Goal: Task Accomplishment & Management: Complete application form

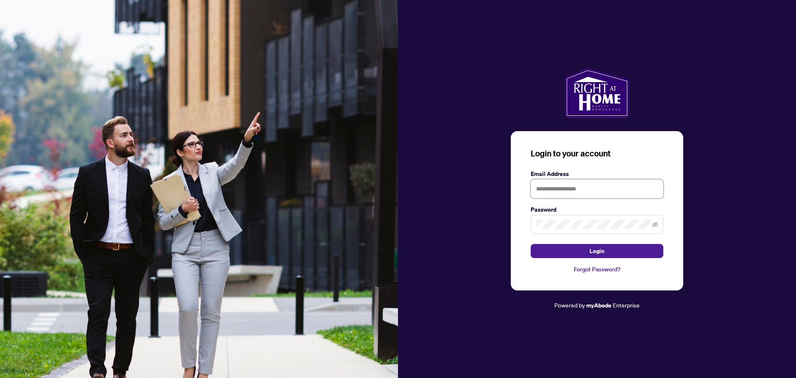
click at [570, 183] on input "text" at bounding box center [597, 188] width 133 height 19
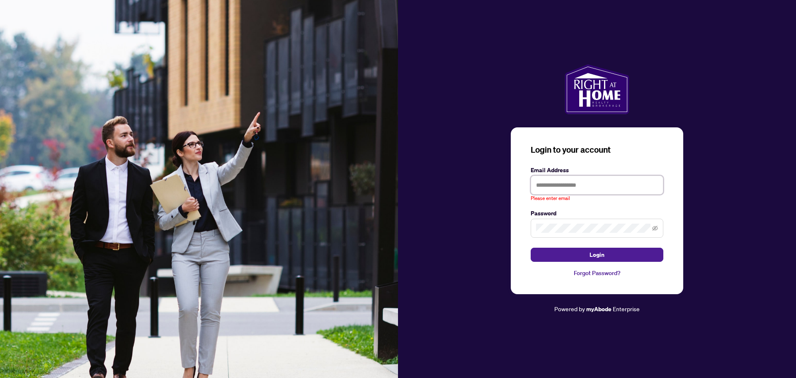
type input "**********"
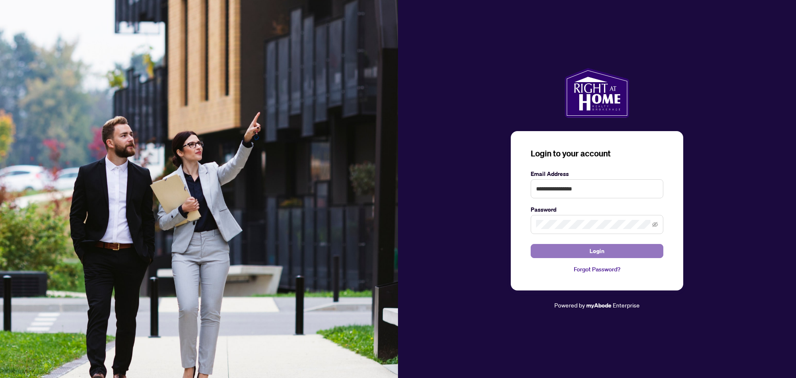
click at [602, 252] on span "Login" at bounding box center [597, 250] width 15 height 13
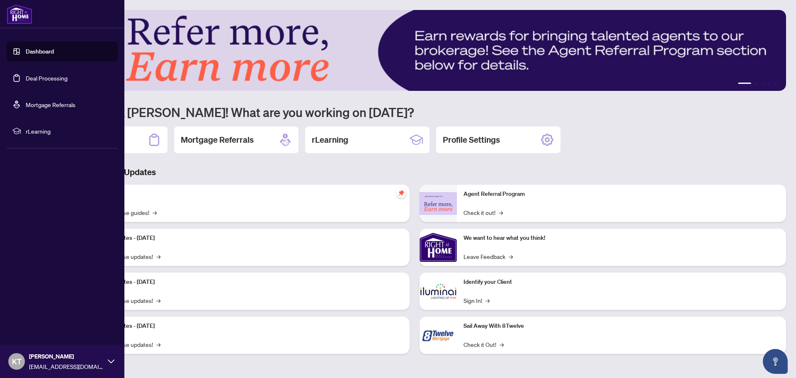
click at [40, 81] on link "Deal Processing" at bounding box center [47, 77] width 42 height 7
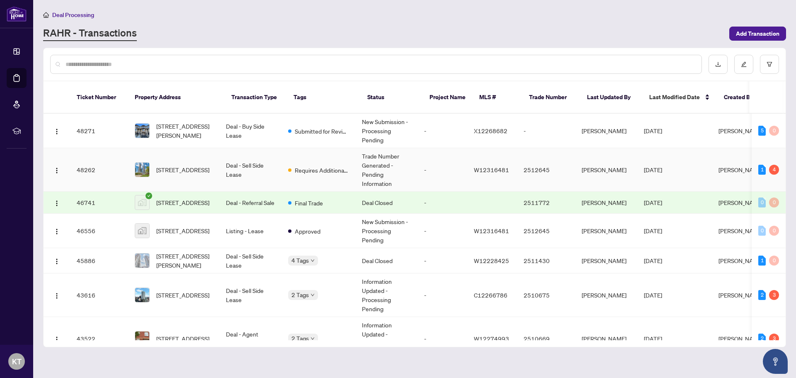
click at [267, 160] on td "Deal - Sell Side Lease" at bounding box center [250, 170] width 62 height 44
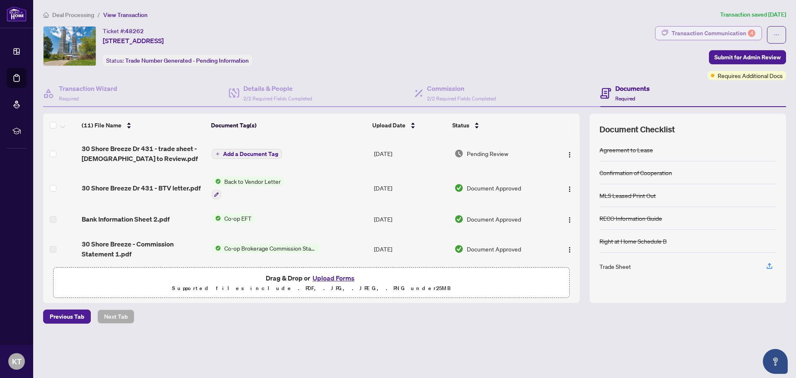
click at [711, 29] on div "Transaction Communication 4" at bounding box center [714, 33] width 84 height 13
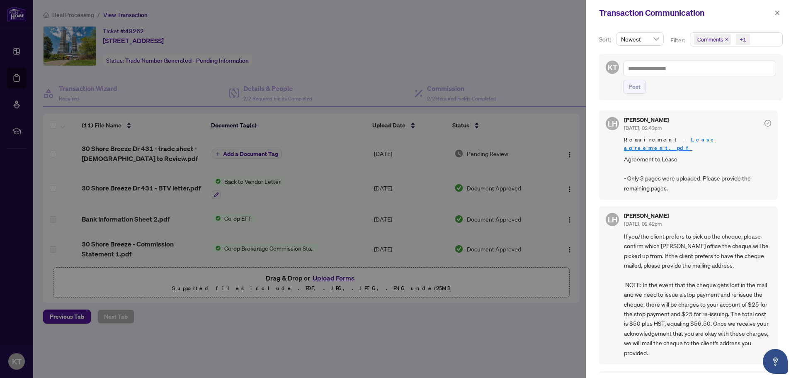
click at [403, 329] on div at bounding box center [398, 189] width 796 height 378
click at [523, 58] on div at bounding box center [398, 189] width 796 height 378
click at [774, 10] on icon "close" at bounding box center [777, 13] width 6 height 6
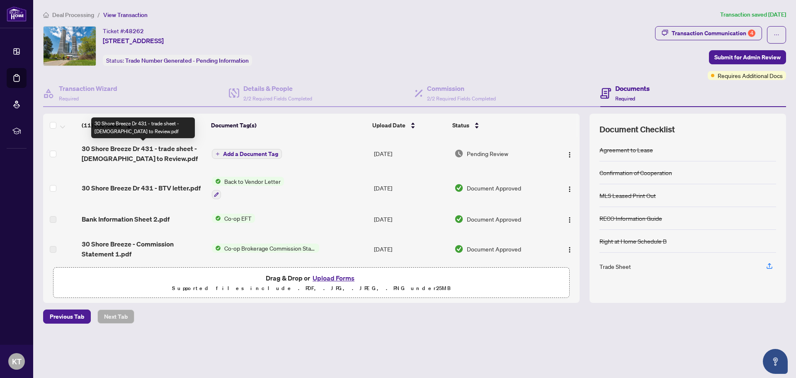
click at [128, 152] on span "30 Shore Breeze Dr 431 - trade sheet - [DEMOGRAPHIC_DATA] to Review.pdf" at bounding box center [143, 153] width 123 height 20
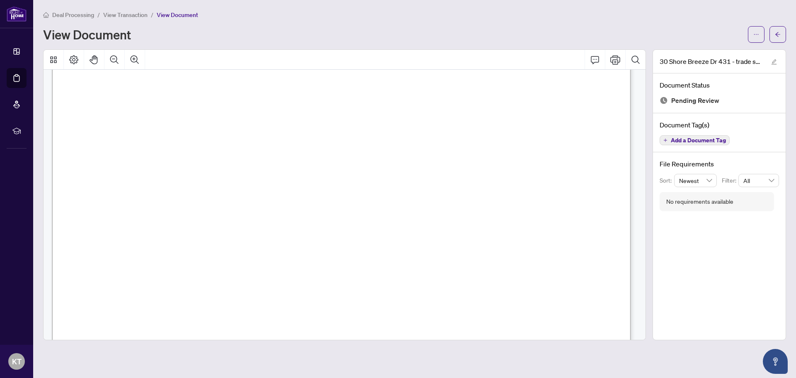
scroll to position [249, 0]
click at [615, 53] on button "Print" at bounding box center [615, 60] width 20 height 20
click at [779, 34] on icon "arrow-left" at bounding box center [778, 35] width 6 height 6
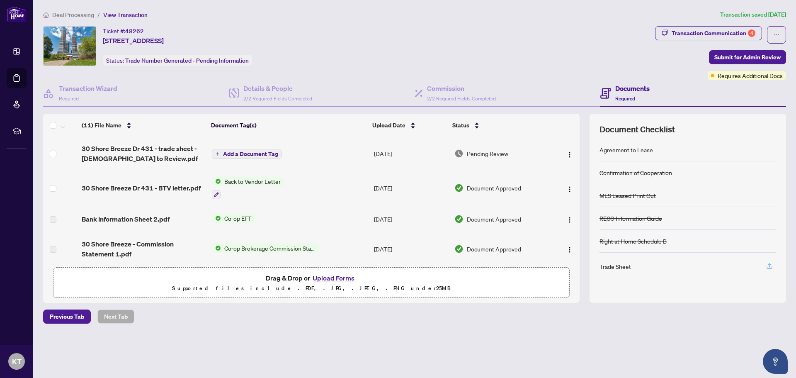
click at [772, 268] on icon "button" at bounding box center [769, 265] width 7 height 7
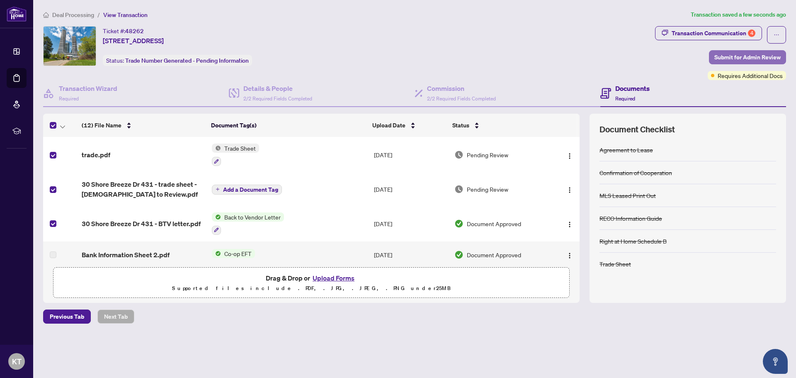
click at [740, 62] on span "Submit for Admin Review" at bounding box center [747, 57] width 66 height 13
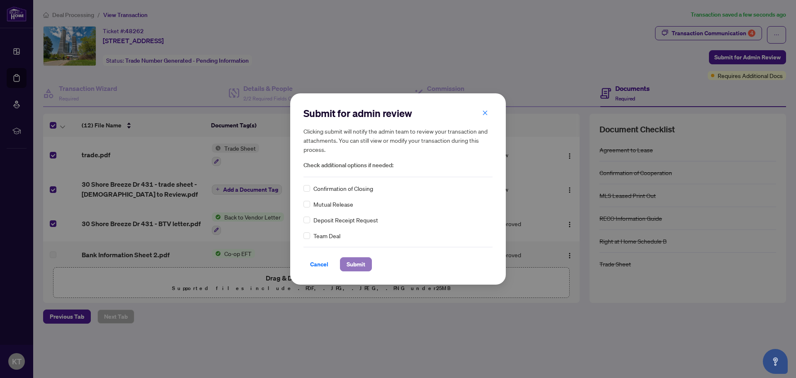
click at [364, 262] on span "Submit" at bounding box center [356, 263] width 19 height 13
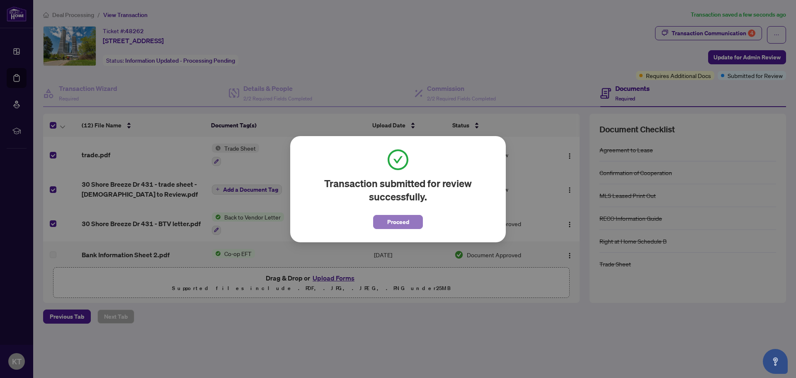
click at [408, 223] on span "Proceed" at bounding box center [398, 221] width 22 height 13
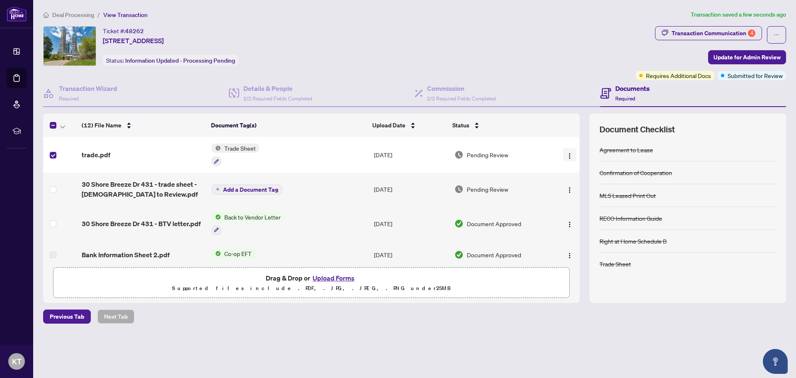
click at [566, 156] on img "button" at bounding box center [569, 156] width 7 height 7
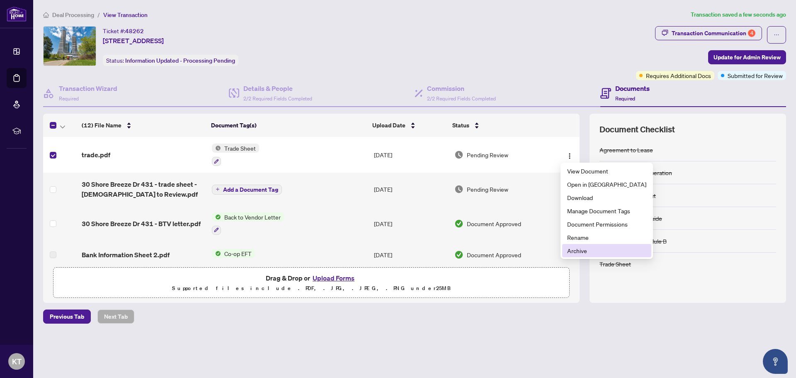
click at [592, 253] on span "Archive" at bounding box center [606, 250] width 79 height 9
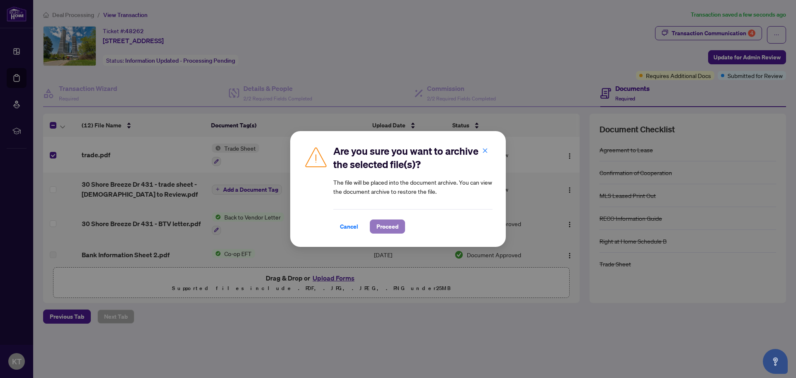
click at [388, 220] on span "Proceed" at bounding box center [387, 226] width 22 height 13
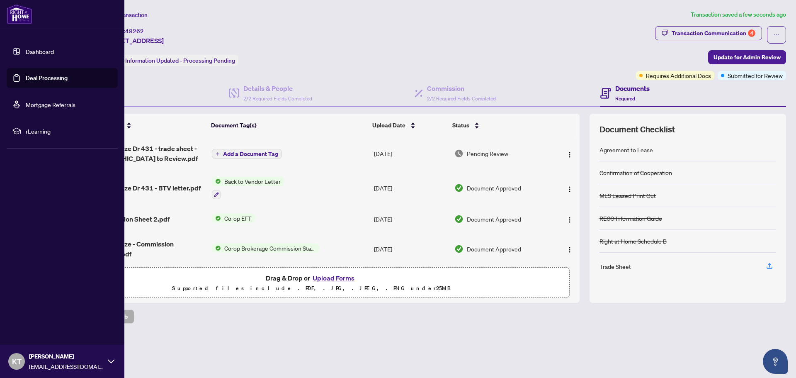
click at [40, 76] on link "Deal Processing" at bounding box center [47, 77] width 42 height 7
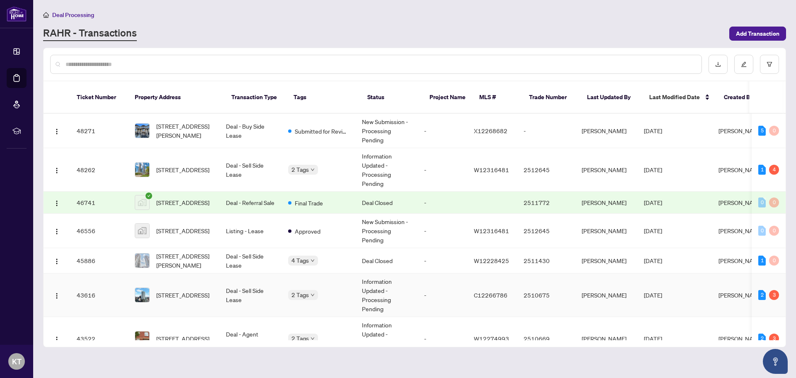
click at [181, 291] on span "[STREET_ADDRESS]" at bounding box center [182, 294] width 53 height 9
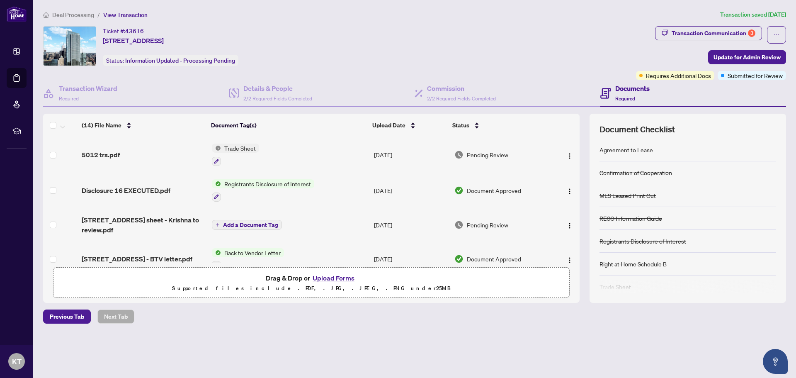
click at [237, 150] on span "Trade Sheet" at bounding box center [240, 147] width 38 height 9
click at [230, 191] on span "Trade Sheet" at bounding box center [217, 188] width 38 height 9
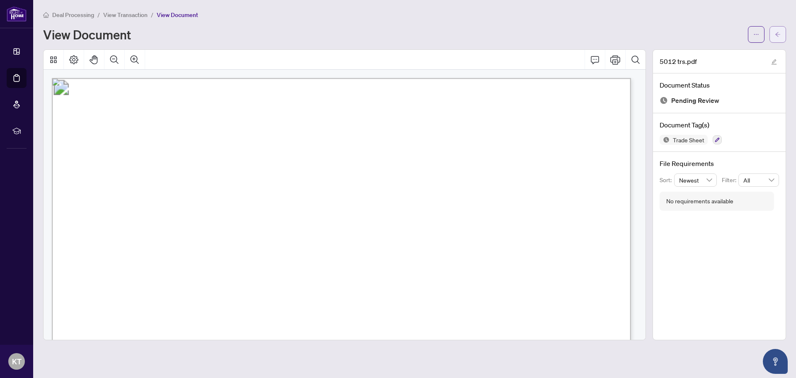
click at [775, 32] on icon "arrow-left" at bounding box center [778, 35] width 6 height 6
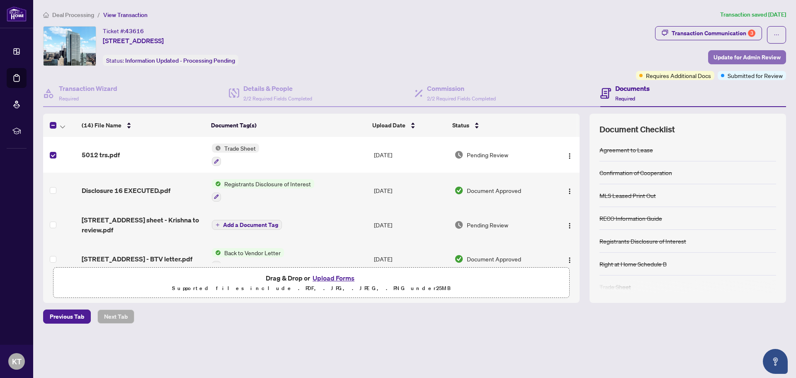
click at [755, 57] on span "Update for Admin Review" at bounding box center [746, 57] width 67 height 13
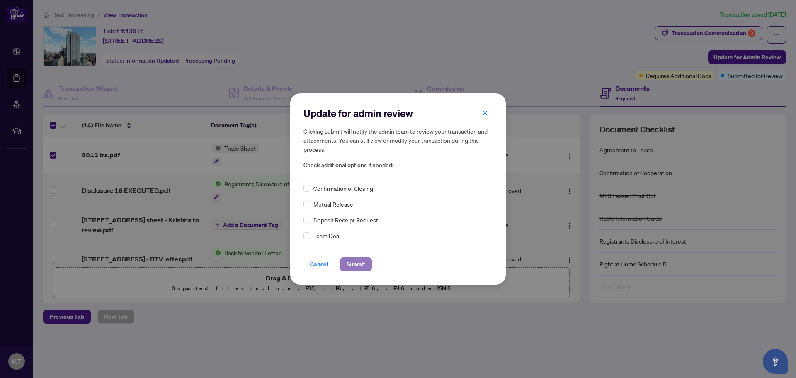
click at [359, 267] on span "Submit" at bounding box center [356, 263] width 19 height 13
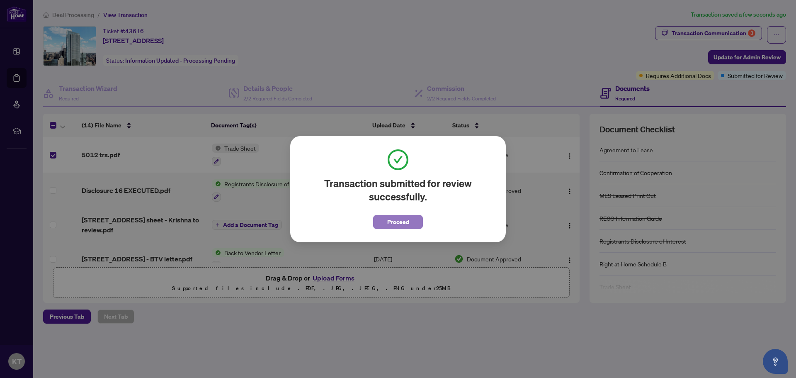
click at [386, 228] on button "Proceed" at bounding box center [398, 222] width 50 height 14
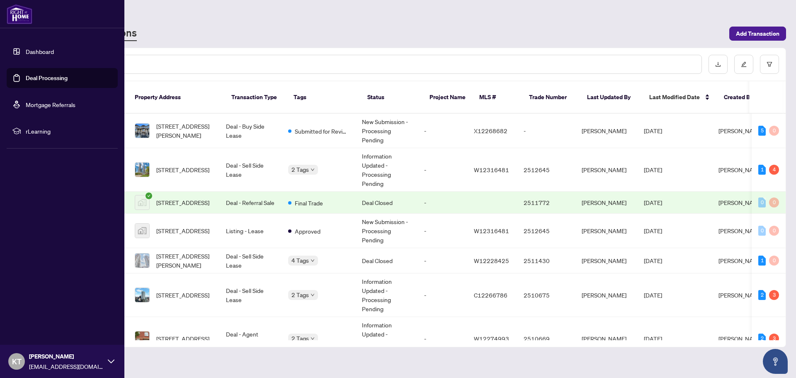
click at [26, 76] on link "Deal Processing" at bounding box center [47, 77] width 42 height 7
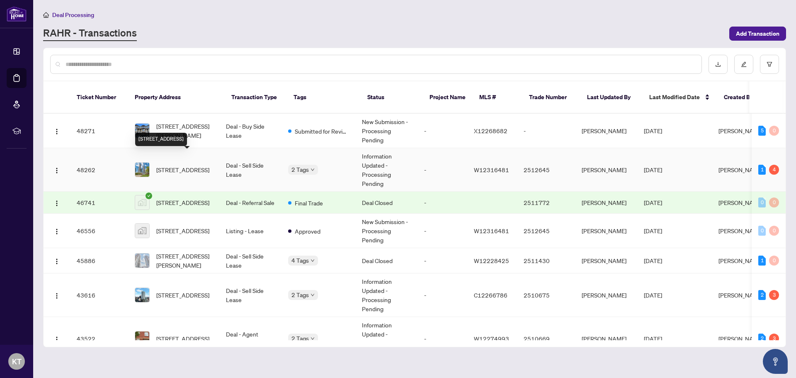
click at [201, 165] on span "[STREET_ADDRESS]" at bounding box center [182, 169] width 53 height 9
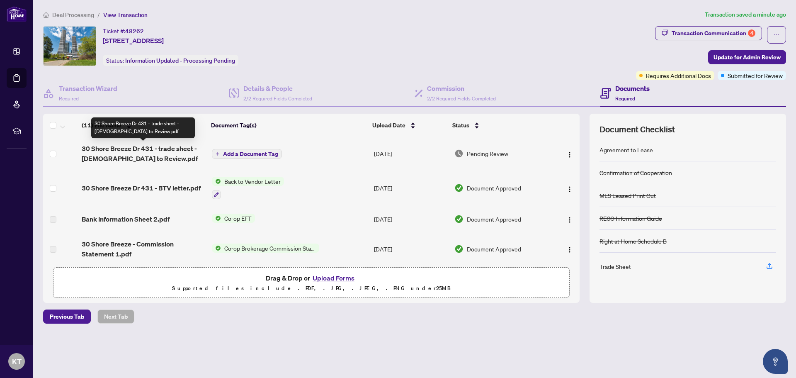
click at [156, 150] on span "30 Shore Breeze Dr 431 - trade sheet - [DEMOGRAPHIC_DATA] to Review.pdf" at bounding box center [143, 153] width 123 height 20
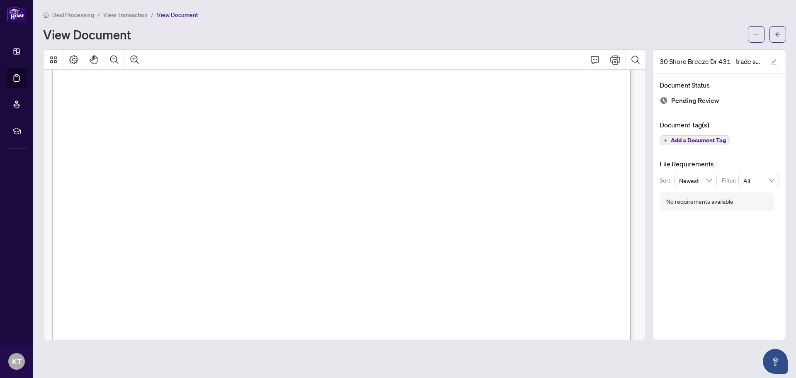
scroll to position [249, 0]
click at [621, 61] on button "Print" at bounding box center [615, 60] width 20 height 20
click at [775, 33] on icon "arrow-left" at bounding box center [778, 35] width 6 height 6
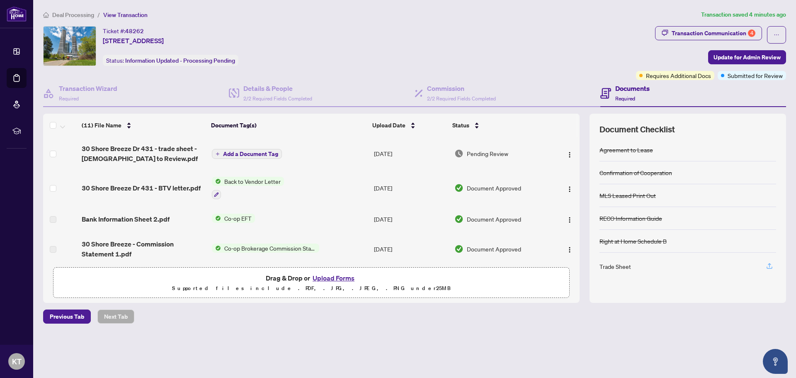
click at [773, 265] on icon "button" at bounding box center [769, 265] width 7 height 7
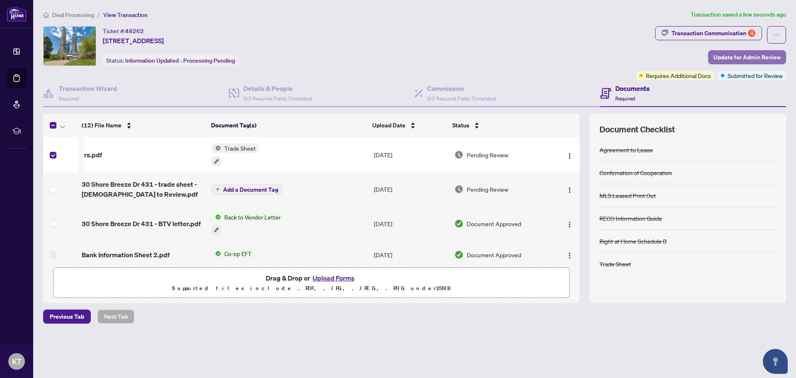
click at [741, 58] on span "Update for Admin Review" at bounding box center [746, 57] width 67 height 13
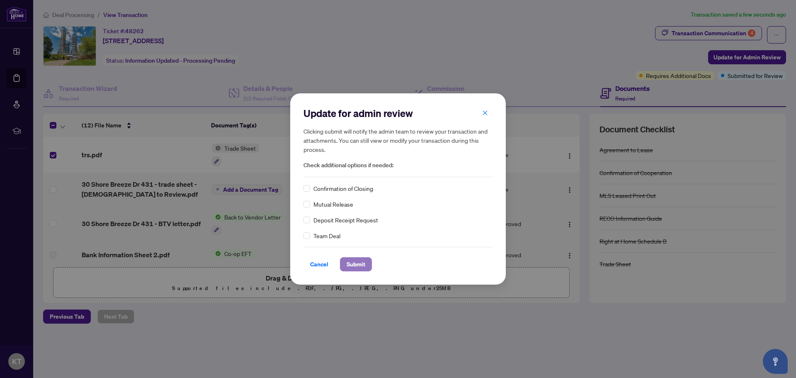
click at [354, 265] on span "Submit" at bounding box center [356, 263] width 19 height 13
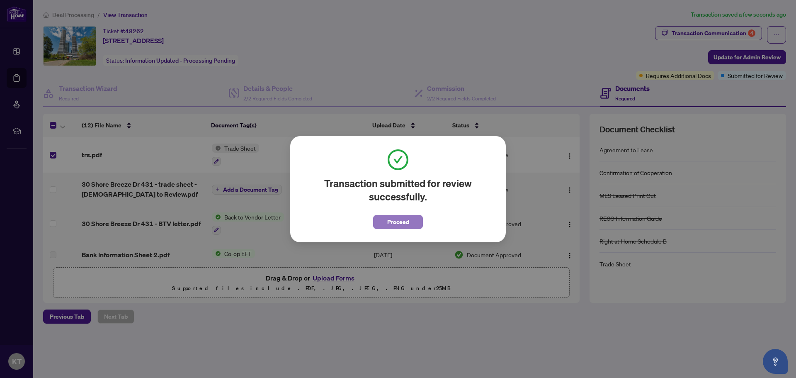
click at [396, 223] on span "Proceed" at bounding box center [398, 221] width 22 height 13
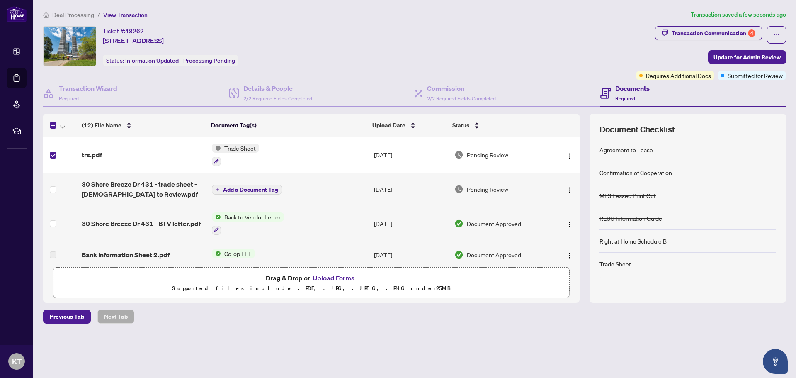
click at [242, 149] on span "Trade Sheet" at bounding box center [240, 147] width 38 height 9
click at [229, 189] on span "Trade Sheet" at bounding box center [217, 188] width 38 height 9
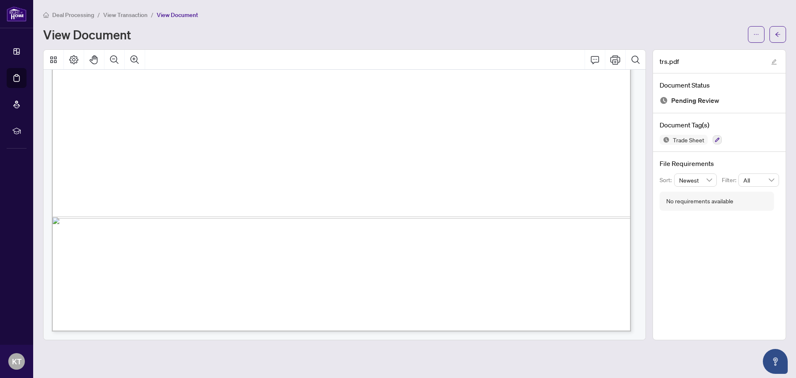
scroll to position [289, 0]
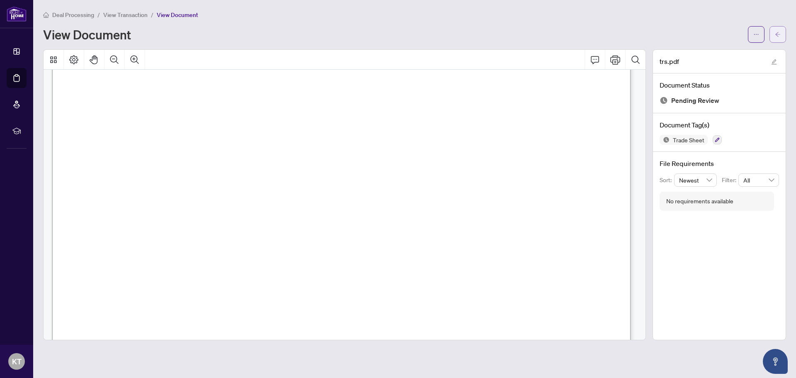
click at [777, 30] on span "button" at bounding box center [778, 34] width 6 height 13
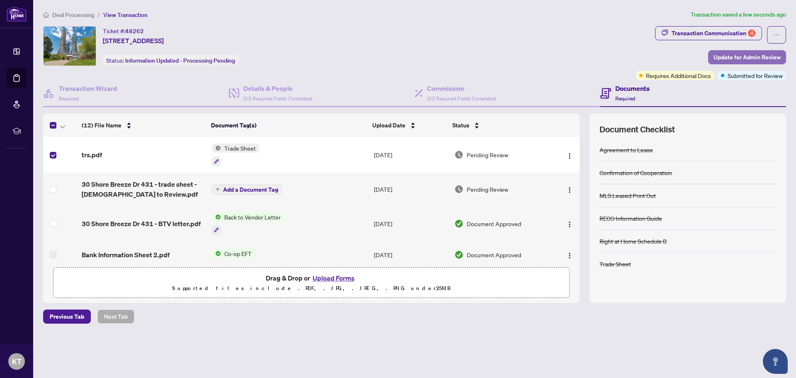
click at [741, 57] on span "Update for Admin Review" at bounding box center [746, 57] width 67 height 13
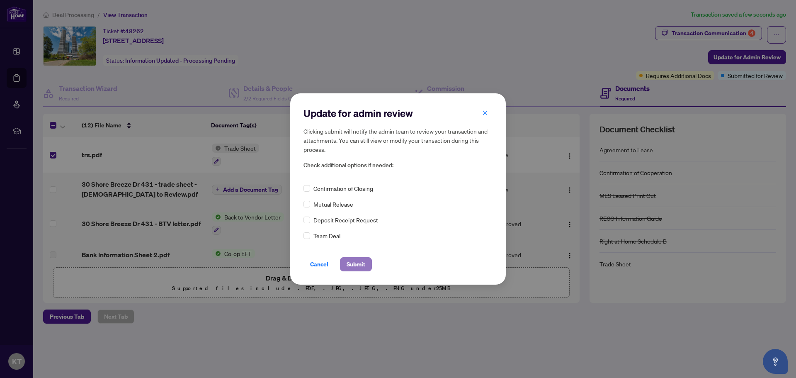
click at [364, 268] on span "Submit" at bounding box center [356, 263] width 19 height 13
